Goal: Use online tool/utility: Utilize a website feature to perform a specific function

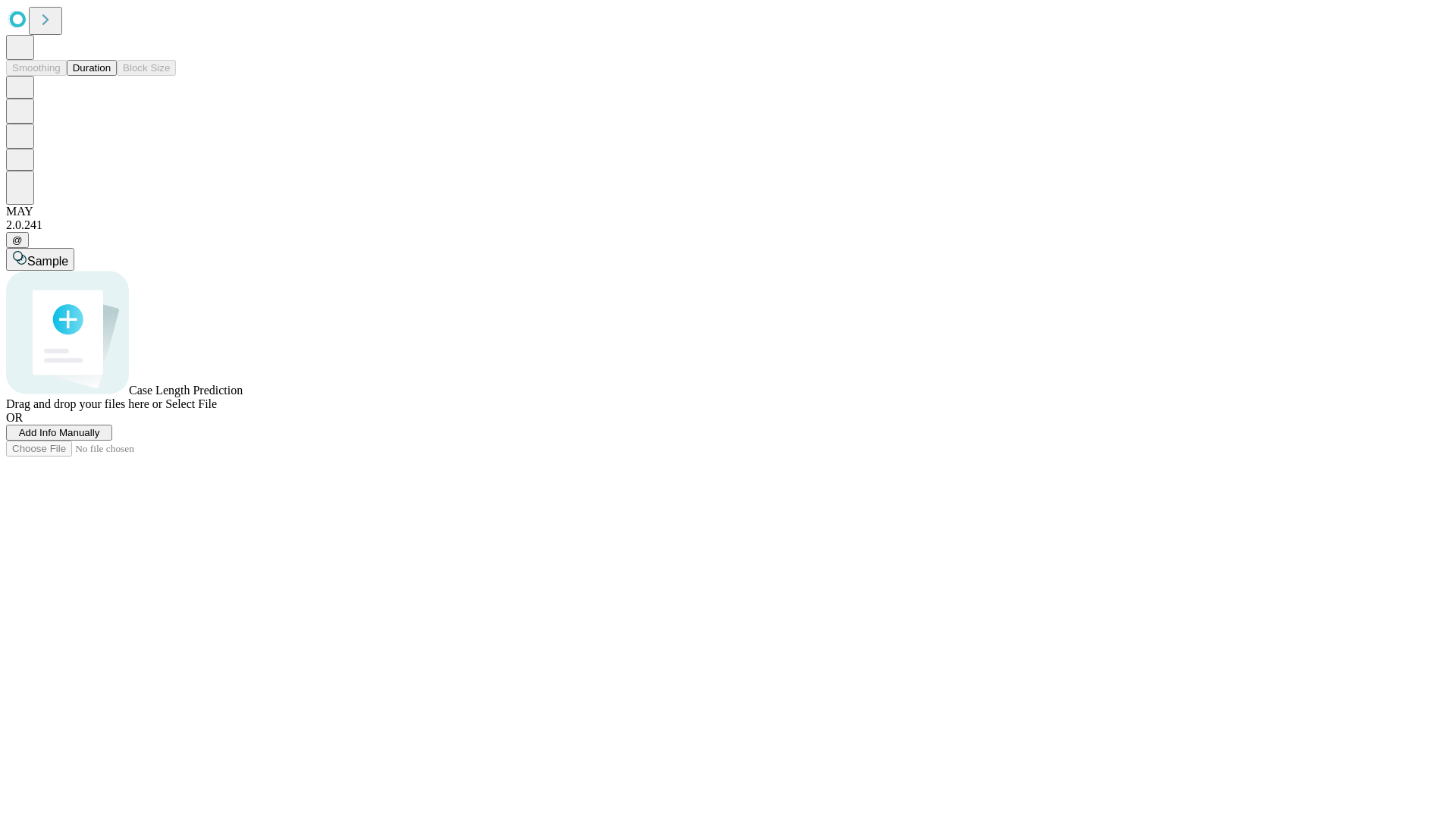
click at [110, 76] on button "Duration" at bounding box center [92, 68] width 50 height 16
click at [217, 410] on span "Select File" at bounding box center [191, 403] width 52 height 13
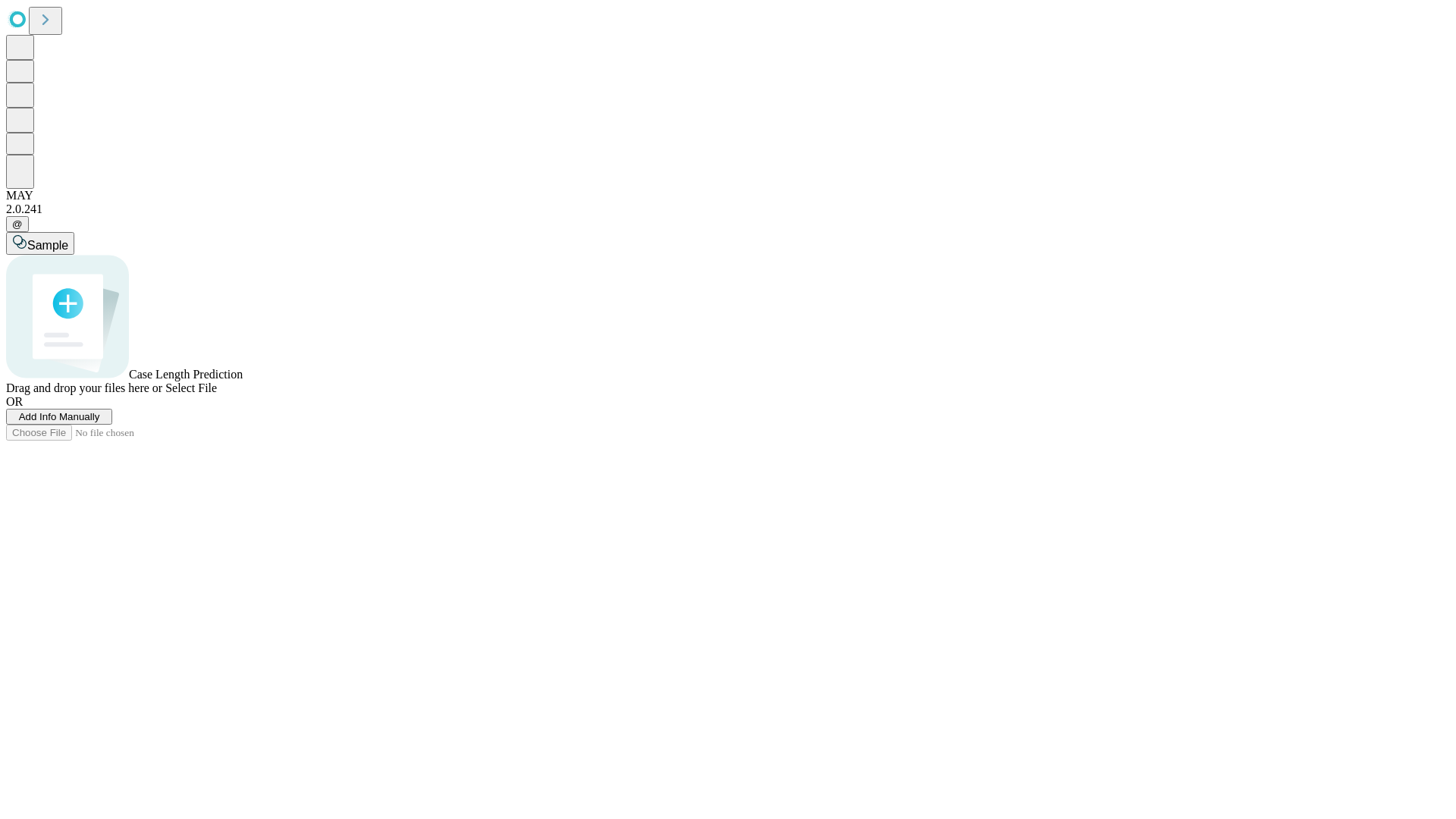
click at [217, 394] on span "Select File" at bounding box center [191, 387] width 52 height 13
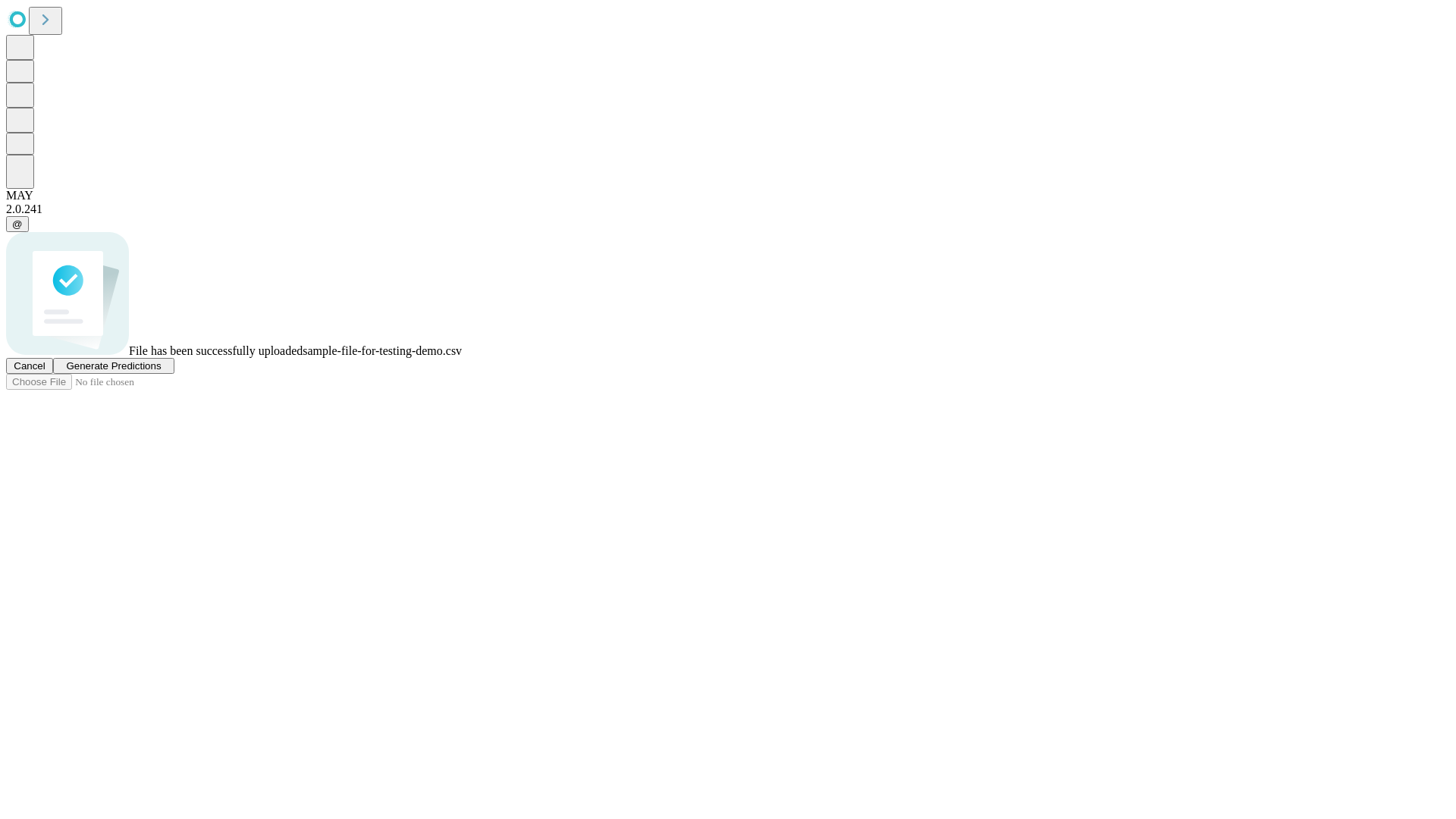
click at [161, 371] on span "Generate Predictions" at bounding box center [112, 365] width 95 height 11
